Goal: Find contact information: Obtain details needed to contact an individual or organization

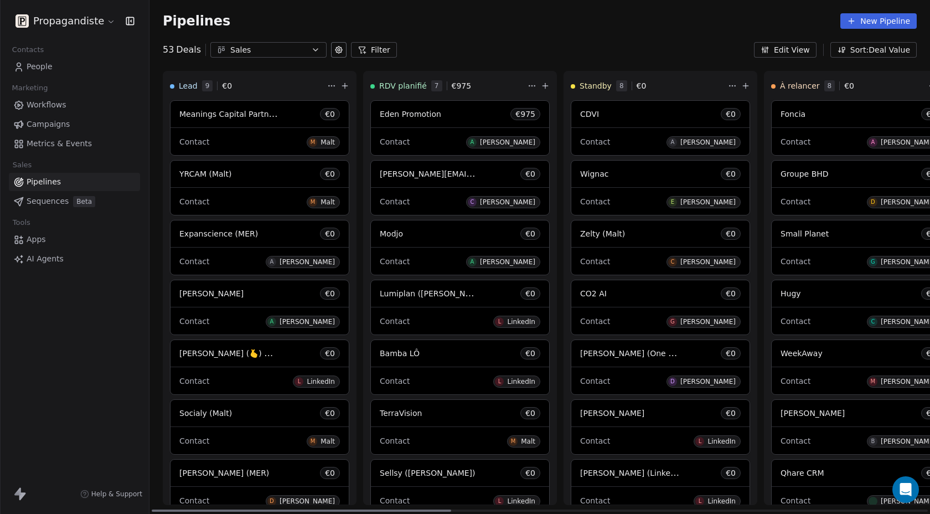
click at [606, 133] on div "Contact A [PERSON_NAME]" at bounding box center [660, 141] width 160 height 18
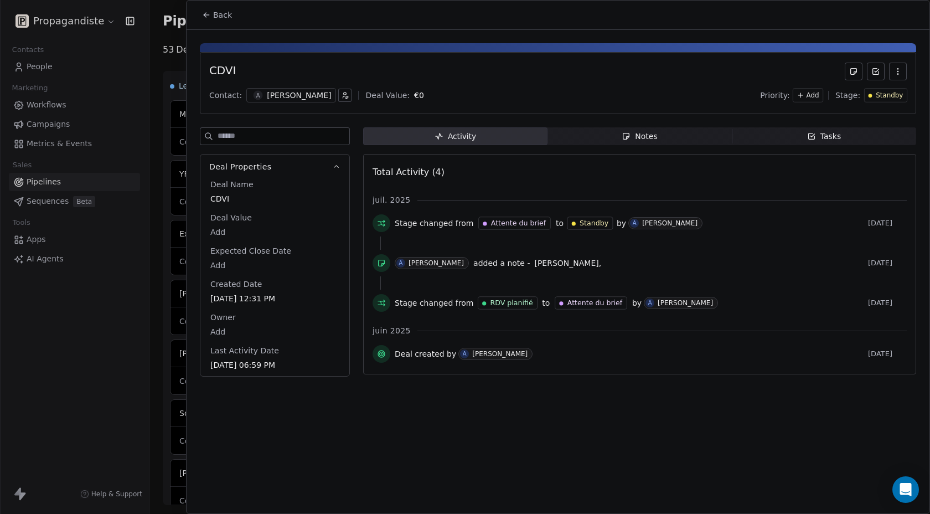
click at [279, 95] on div "[PERSON_NAME]" at bounding box center [299, 95] width 64 height 11
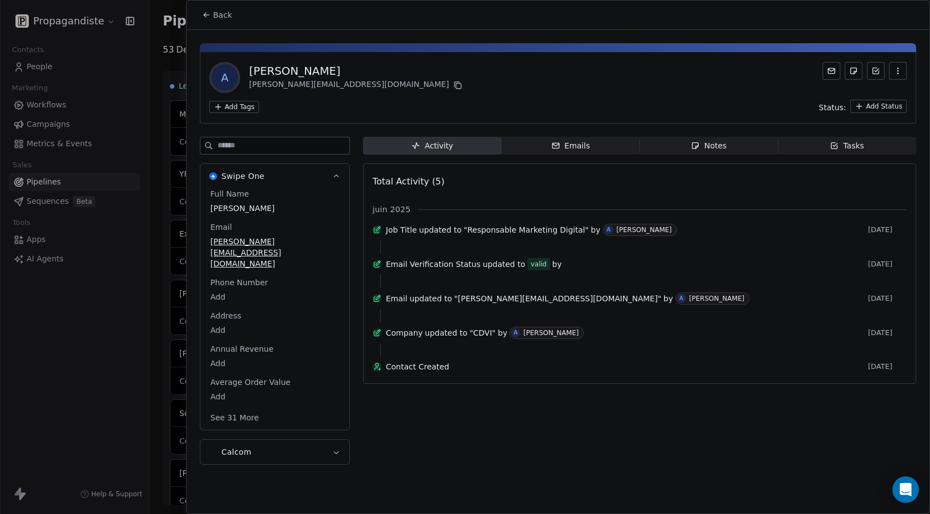
click at [272, 71] on div "[PERSON_NAME]" at bounding box center [356, 70] width 215 height 15
copy div "[PERSON_NAME]"
